Goal: Book appointment/travel/reservation

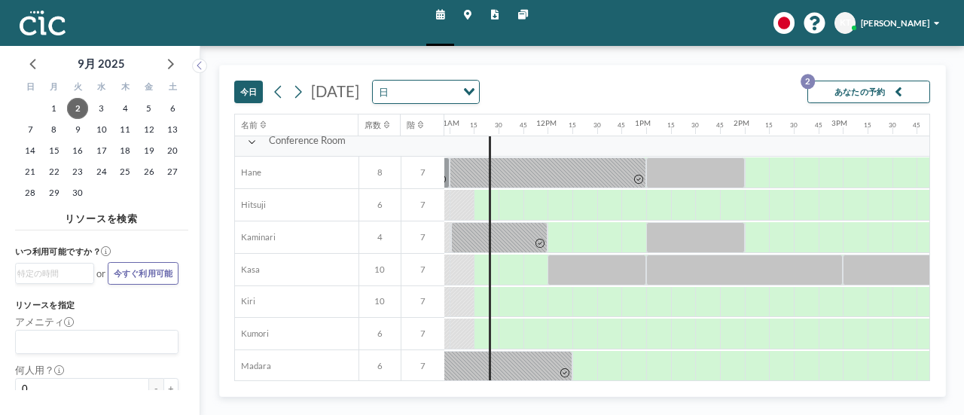
scroll to position [0, 1077]
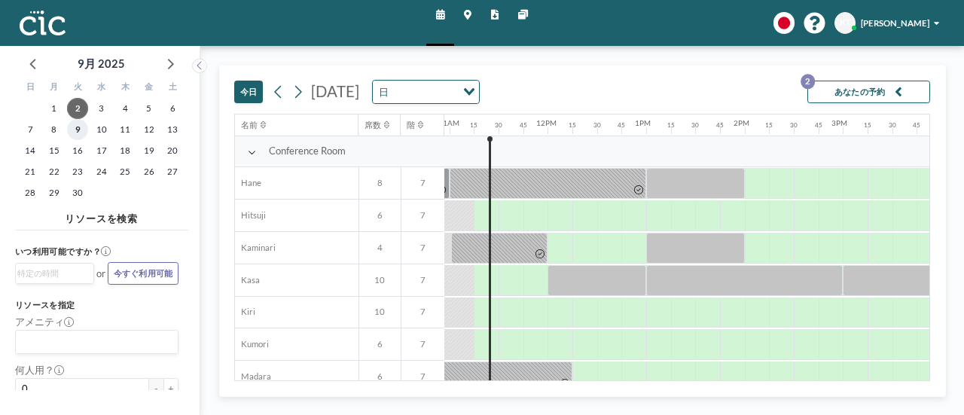
click at [80, 131] on span "9" at bounding box center [77, 129] width 21 height 21
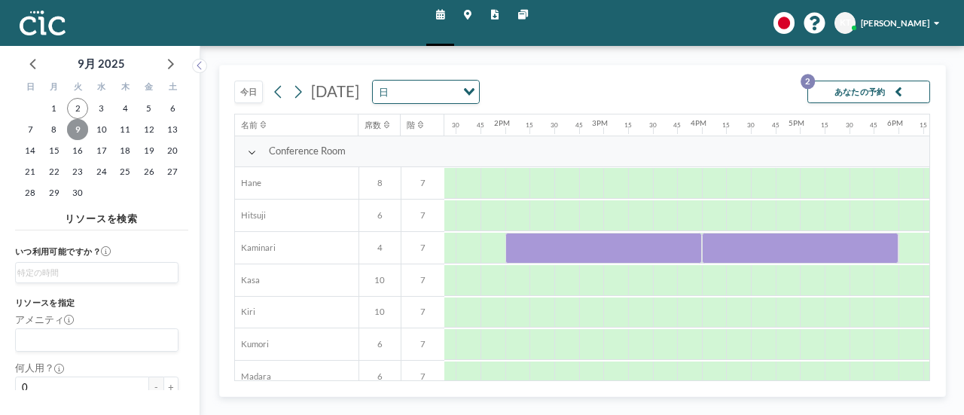
scroll to position [0, 1370]
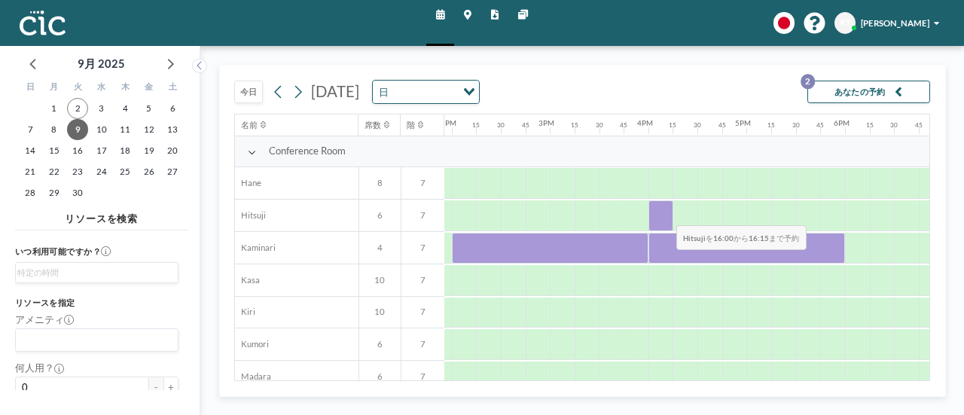
click at [665, 213] on div at bounding box center [661, 215] width 25 height 31
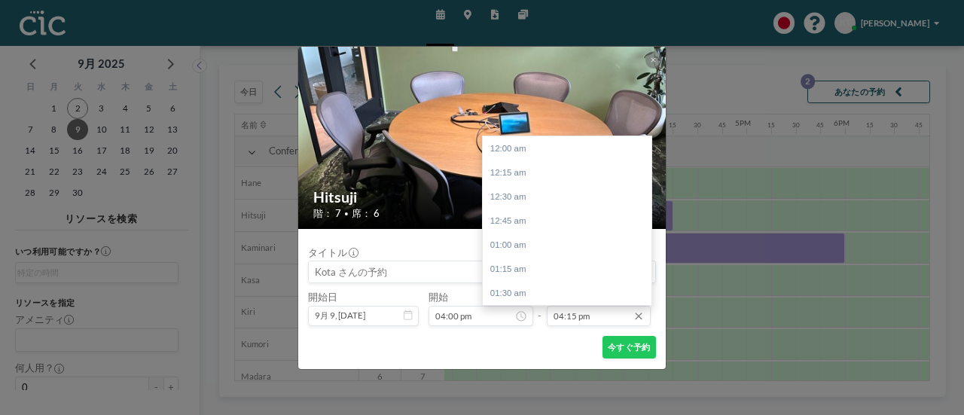
scroll to position [1568, 0]
click at [585, 321] on input "04:15 pm" at bounding box center [599, 316] width 105 height 21
drag, startPoint x: 649, startPoint y: 255, endPoint x: 637, endPoint y: 270, distance: 19.9
click at [649, 259] on div at bounding box center [648, 258] width 5 height 12
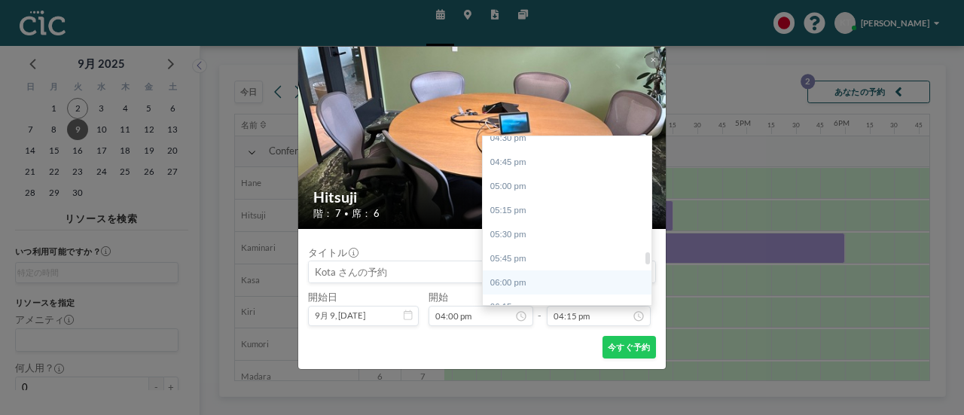
click at [535, 282] on div "06:00 pm" at bounding box center [571, 282] width 176 height 24
type input "06:00 pm"
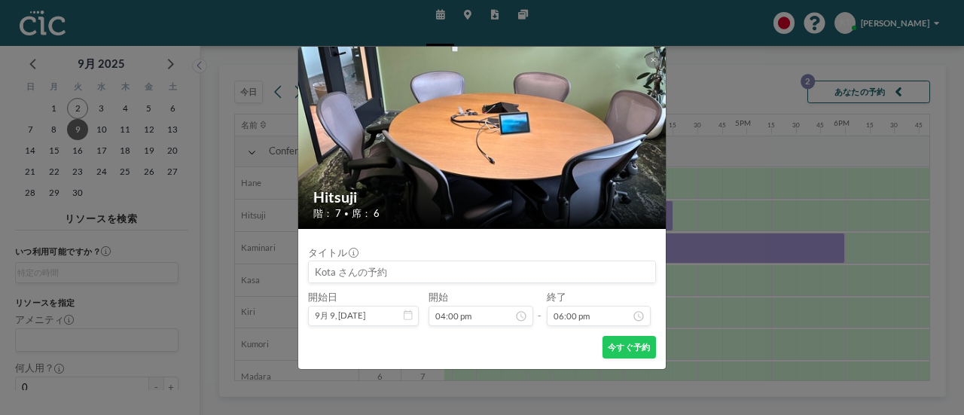
click at [399, 274] on input at bounding box center [482, 271] width 347 height 21
type input "XPS[PERSON_NAME]"
click at [636, 351] on button "今すぐ予約" at bounding box center [629, 347] width 53 height 23
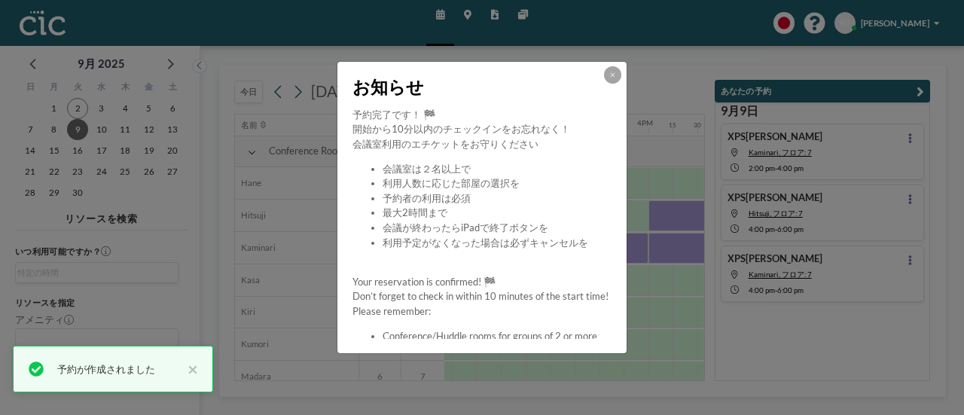
click at [609, 83] on div at bounding box center [612, 74] width 17 height 17
click at [611, 76] on icon at bounding box center [612, 76] width 5 height 8
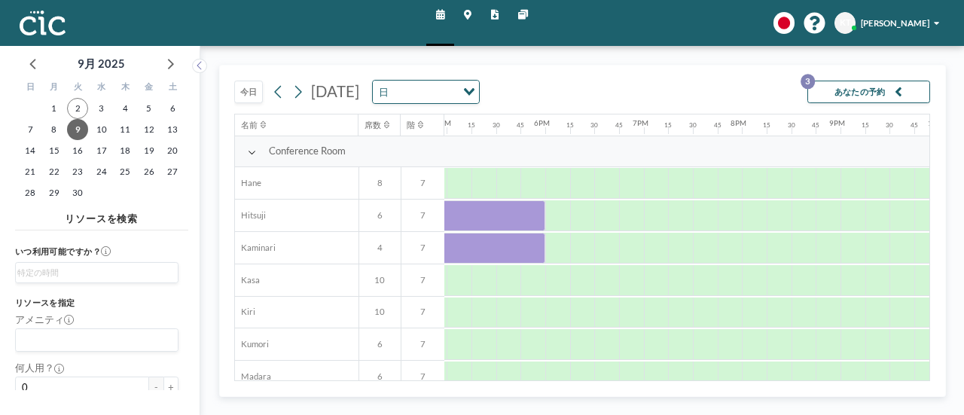
scroll to position [0, 1527]
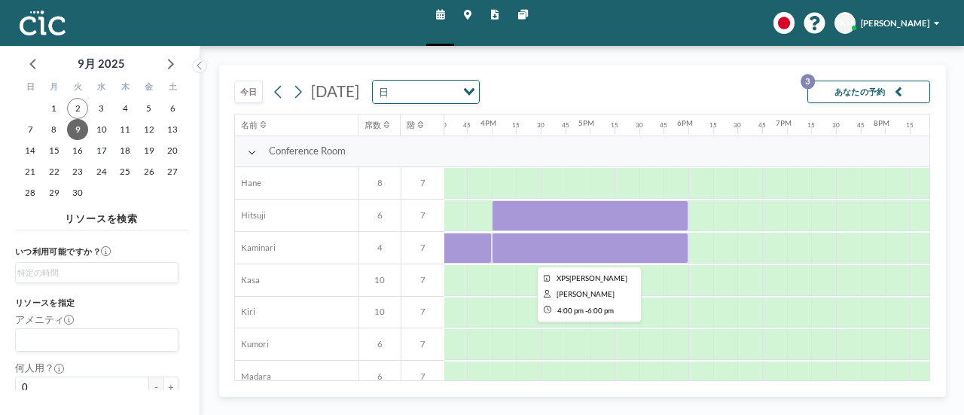
click at [590, 243] on div at bounding box center [590, 248] width 197 height 31
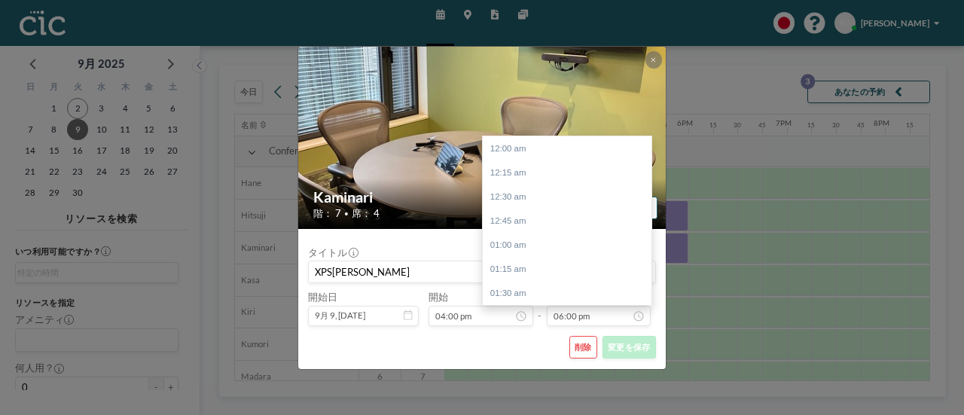
scroll to position [1736, 0]
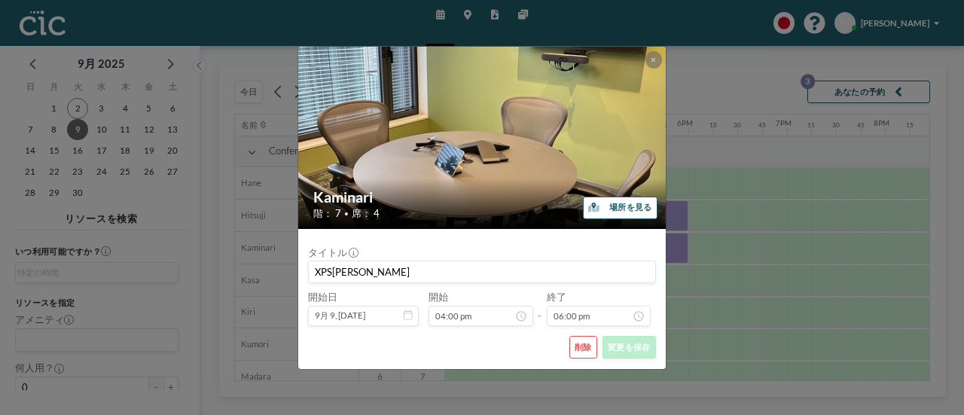
click at [583, 355] on button "削除" at bounding box center [583, 347] width 29 height 23
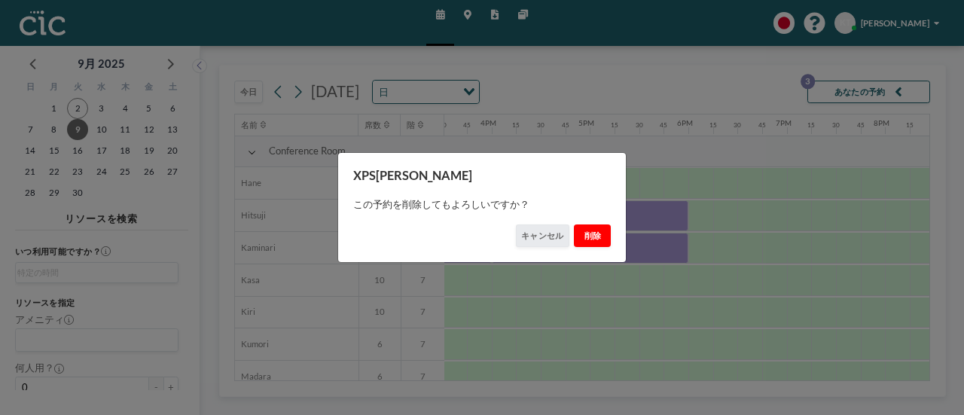
click at [606, 234] on button "削除" at bounding box center [592, 235] width 37 height 23
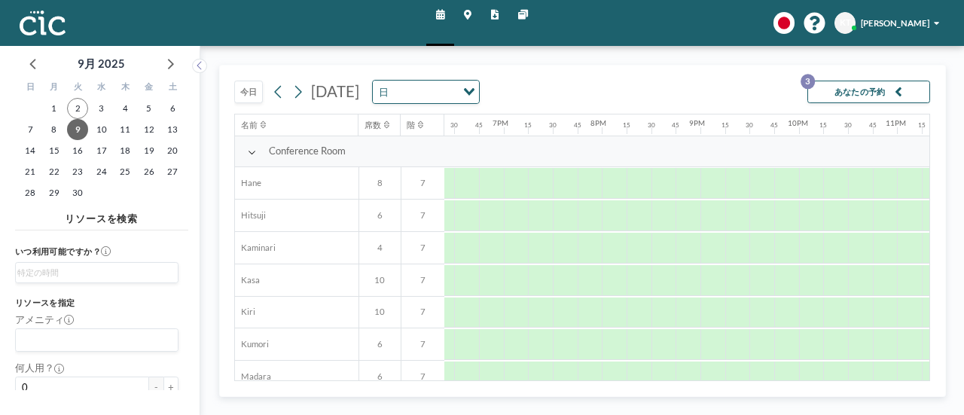
scroll to position [0, 1885]
click at [901, 88] on icon "button" at bounding box center [899, 91] width 8 height 15
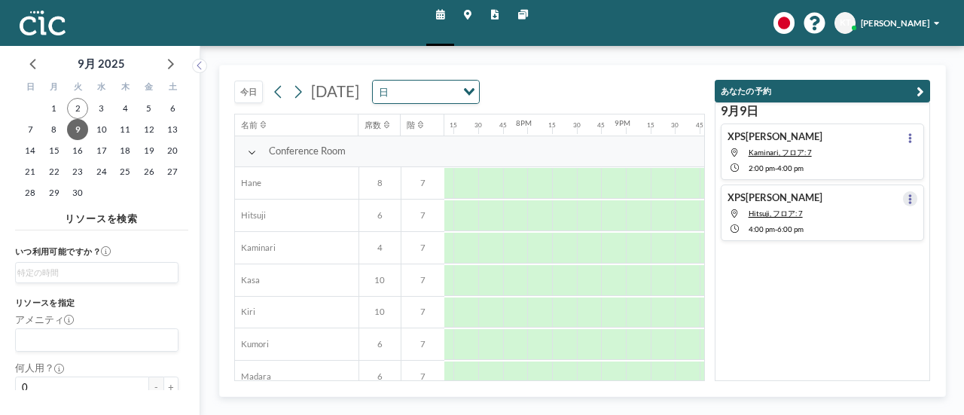
click at [908, 195] on icon at bounding box center [910, 199] width 4 height 10
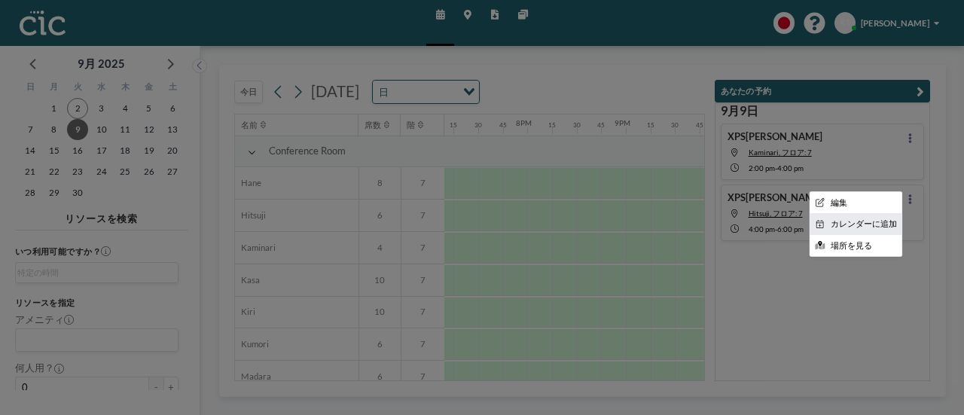
click at [871, 224] on li "カレンダーに追加" at bounding box center [856, 224] width 93 height 20
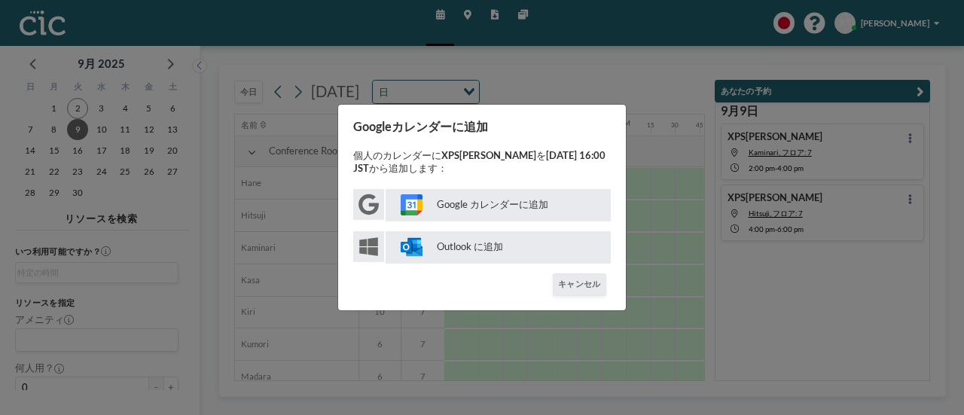
click at [525, 198] on p "Google カレンダーに追加" at bounding box center [498, 205] width 225 height 32
